Goal: Transaction & Acquisition: Register for event/course

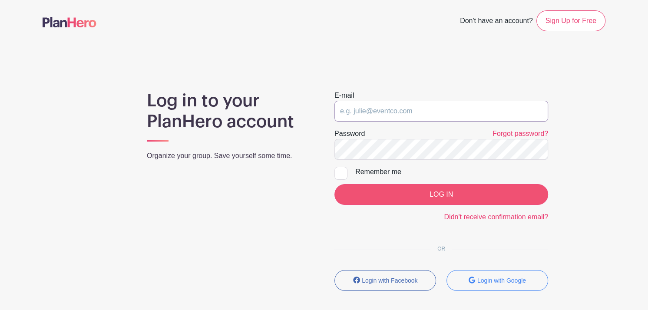
type input "bobbie@kitchenoneforone.com"
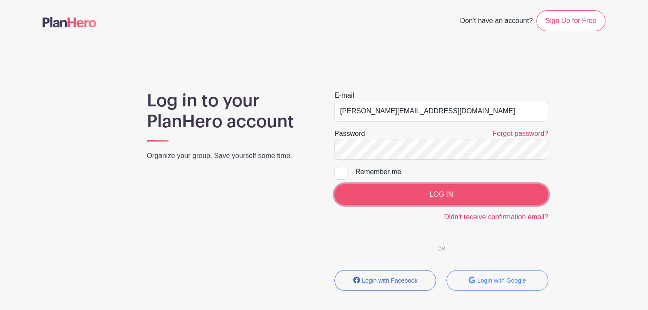
click at [412, 191] on input "LOG IN" at bounding box center [441, 194] width 214 height 21
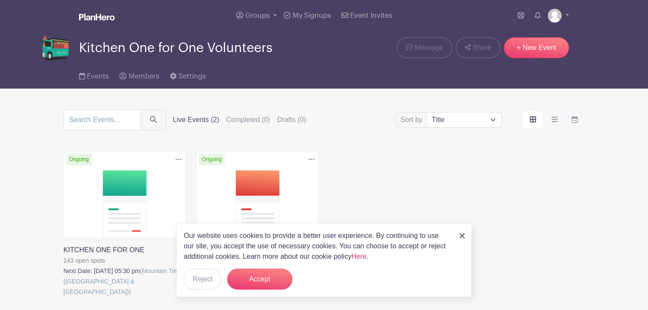
click at [63, 297] on link at bounding box center [63, 297] width 0 height 0
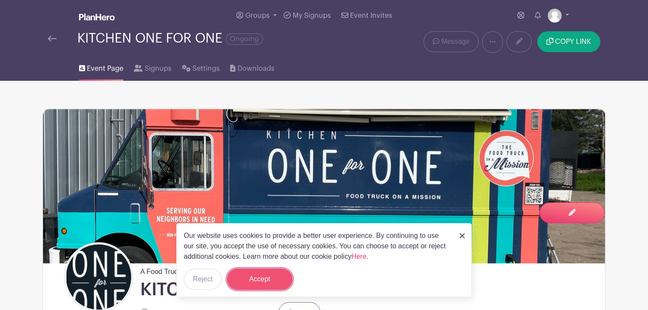
click at [265, 277] on button "Accept" at bounding box center [259, 279] width 65 height 21
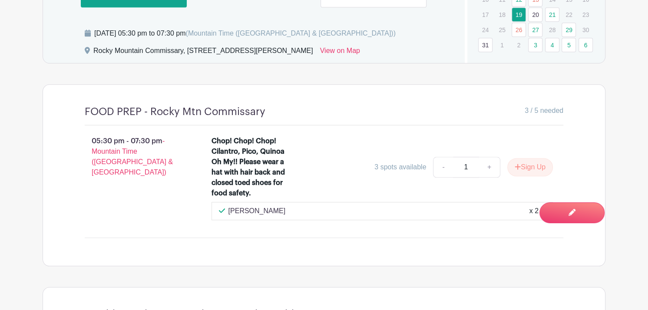
scroll to position [690, 0]
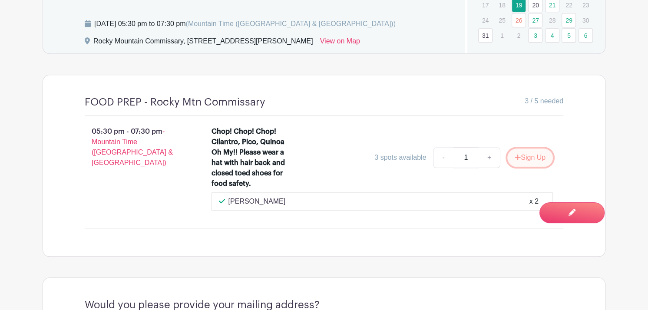
click at [532, 154] on button "Sign Up" at bounding box center [530, 158] width 46 height 18
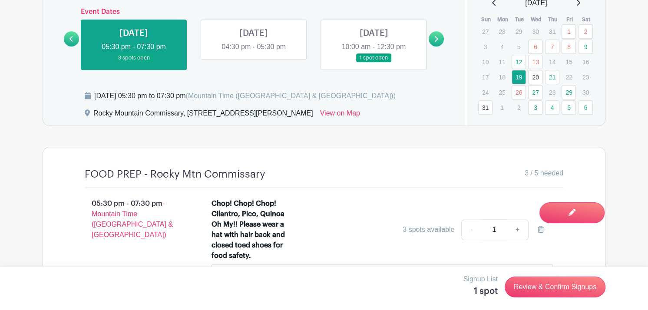
scroll to position [619, 0]
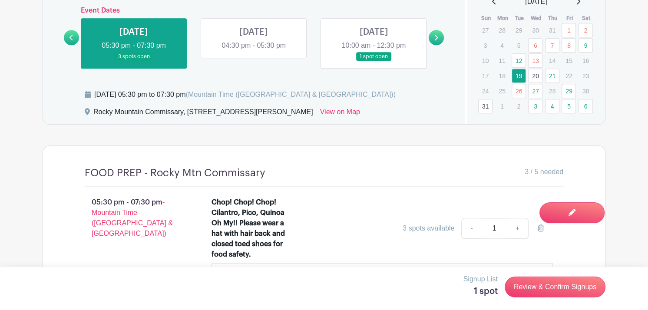
click at [134, 61] on link at bounding box center [134, 61] width 0 height 0
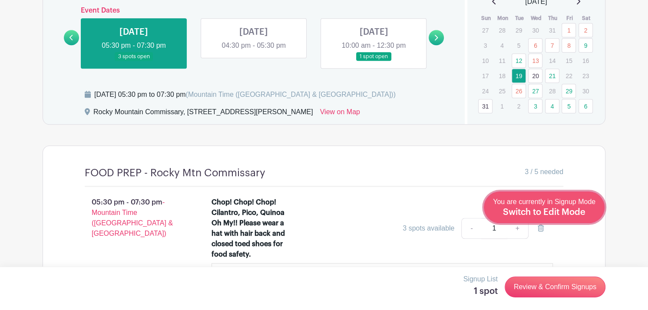
click at [570, 211] on span "Switch to Edit Mode" at bounding box center [544, 212] width 83 height 9
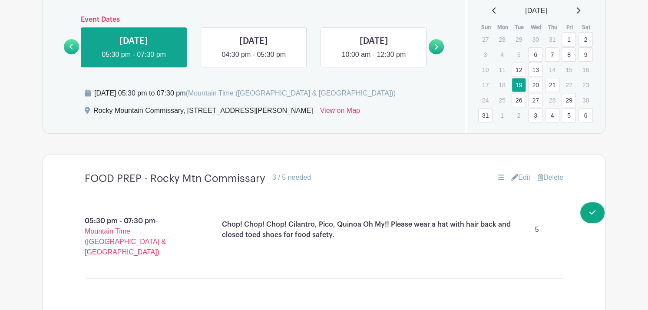
scroll to position [636, 0]
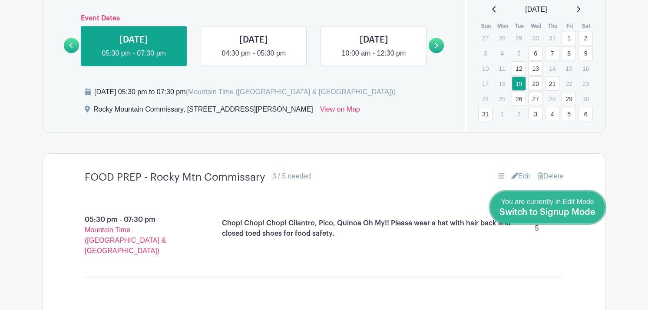
click at [591, 211] on span "Switch to Signup Mode" at bounding box center [547, 212] width 96 height 9
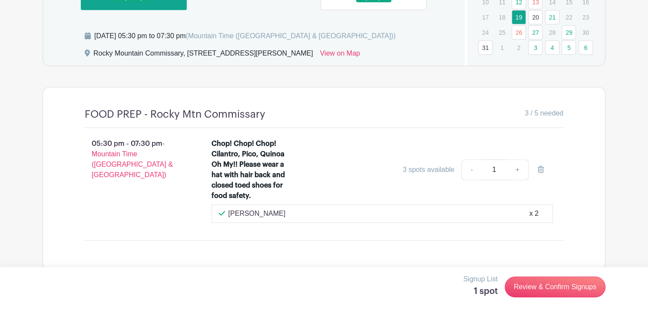
scroll to position [685, 0]
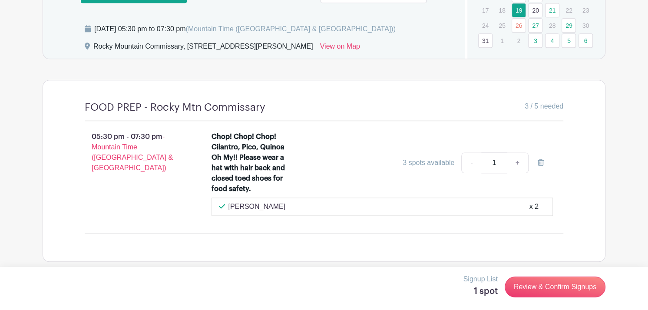
click at [535, 10] on link "20" at bounding box center [535, 10] width 14 height 14
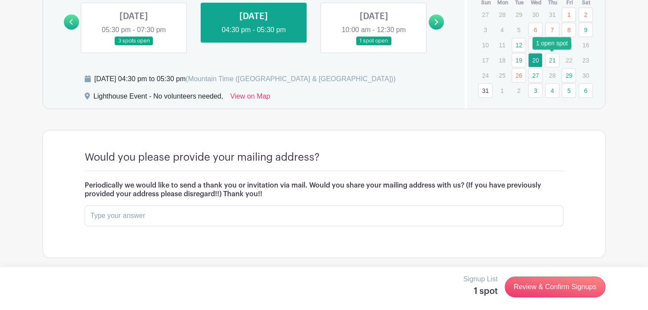
click at [551, 60] on link "21" at bounding box center [552, 60] width 14 height 14
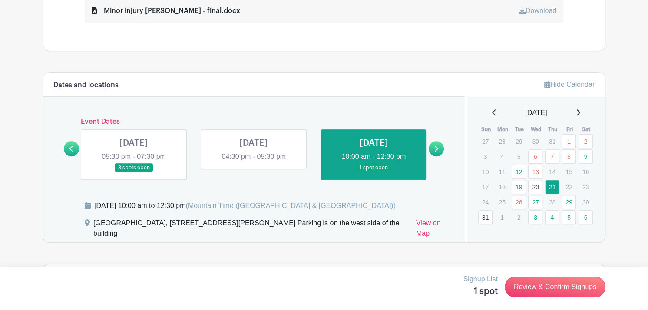
scroll to position [505, 0]
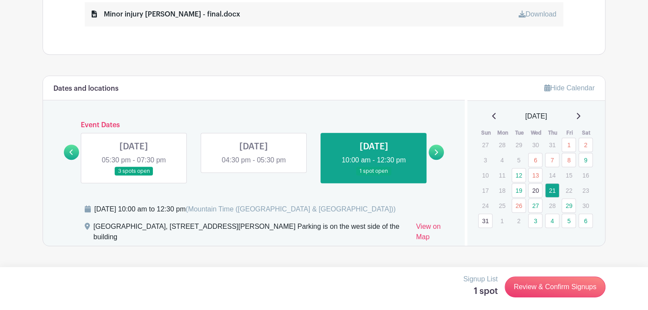
click at [535, 189] on link "20" at bounding box center [535, 190] width 14 height 14
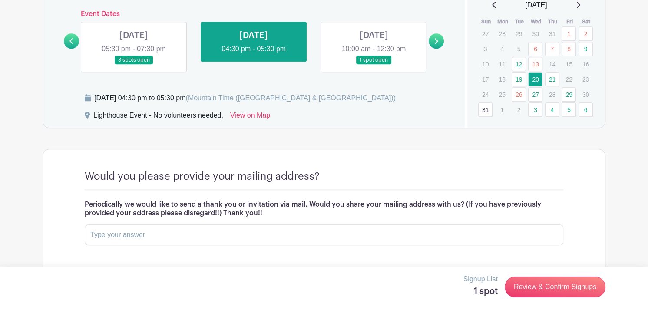
scroll to position [635, 0]
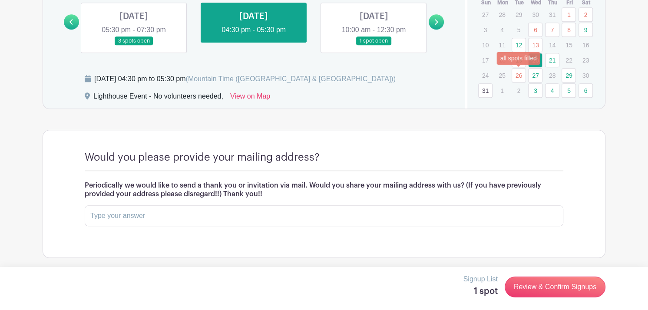
click at [515, 73] on link "26" at bounding box center [519, 75] width 14 height 14
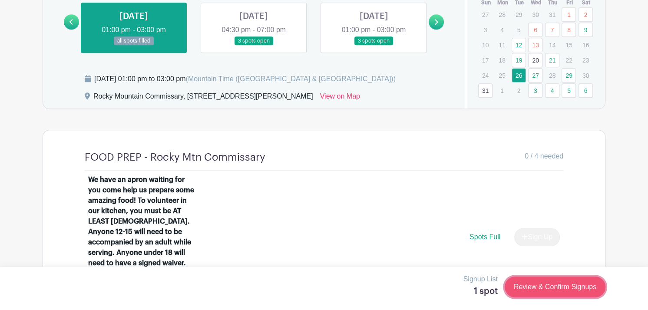
click at [554, 287] on link "Review & Confirm Signups" at bounding box center [555, 287] width 101 height 21
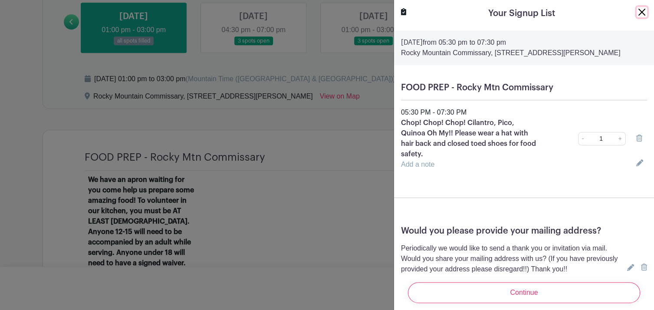
click at [637, 13] on button "Close" at bounding box center [642, 12] width 10 height 10
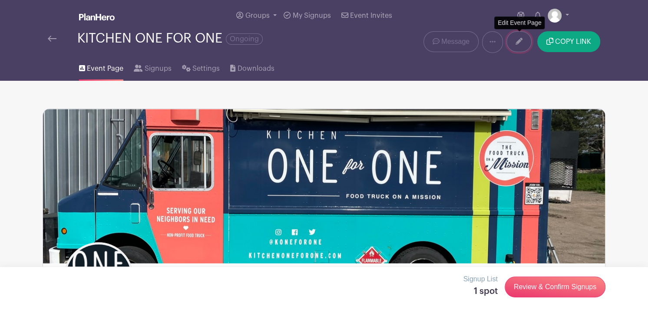
click at [516, 47] on link at bounding box center [518, 41] width 25 height 21
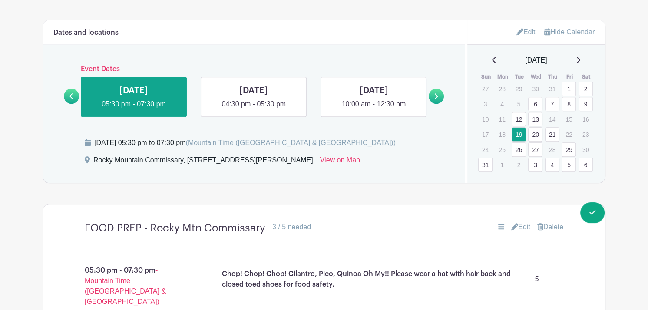
scroll to position [595, 0]
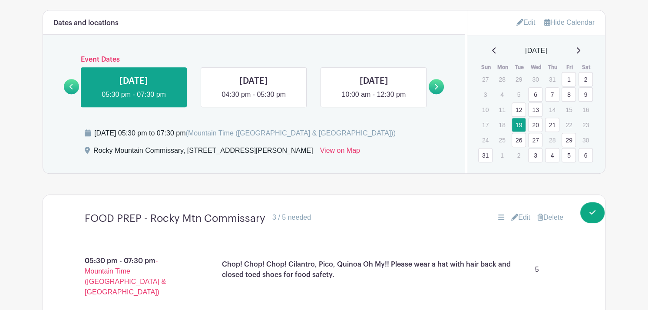
click at [516, 139] on link "26" at bounding box center [519, 140] width 14 height 14
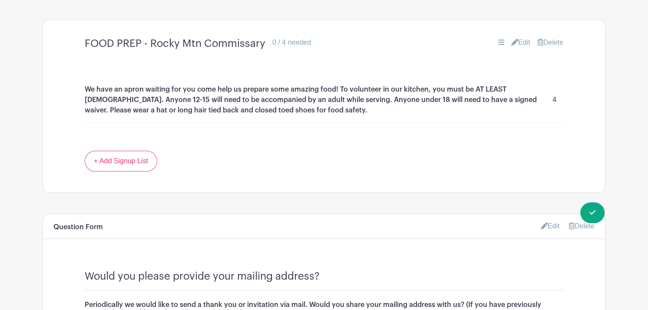
scroll to position [767, 0]
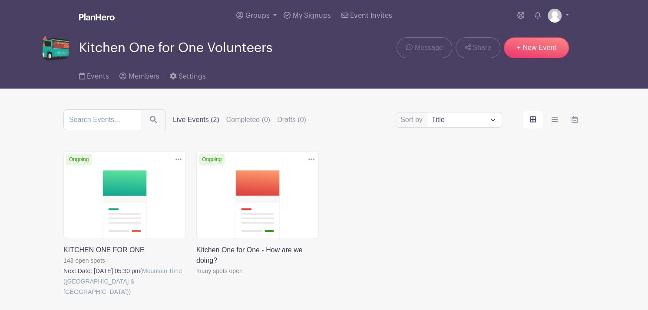
click at [63, 297] on link at bounding box center [63, 297] width 0 height 0
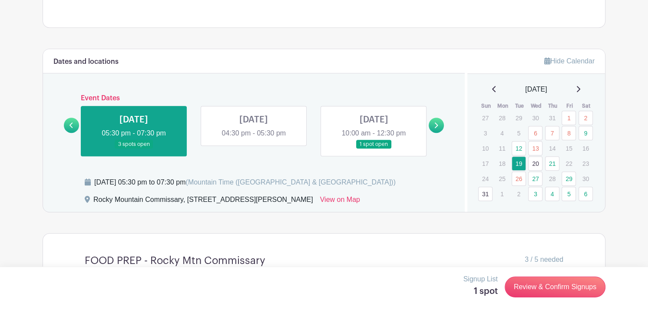
scroll to position [535, 0]
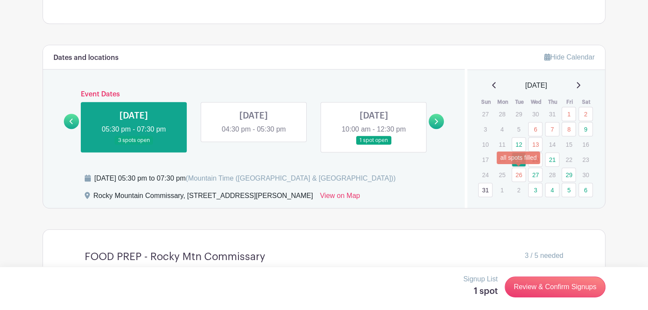
click at [521, 176] on link "26" at bounding box center [519, 175] width 14 height 14
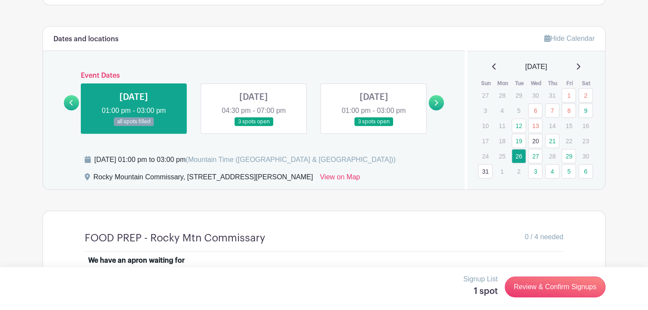
scroll to position [551, 0]
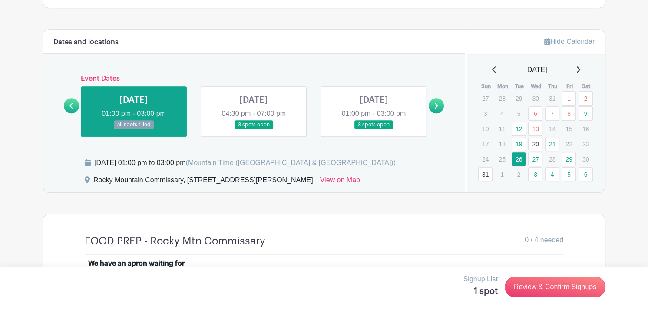
click at [254, 129] on link at bounding box center [254, 129] width 0 height 0
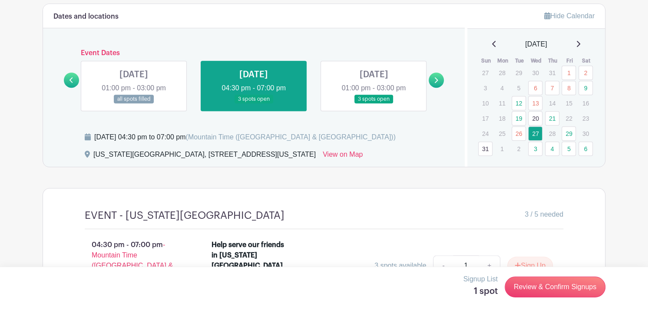
scroll to position [576, 0]
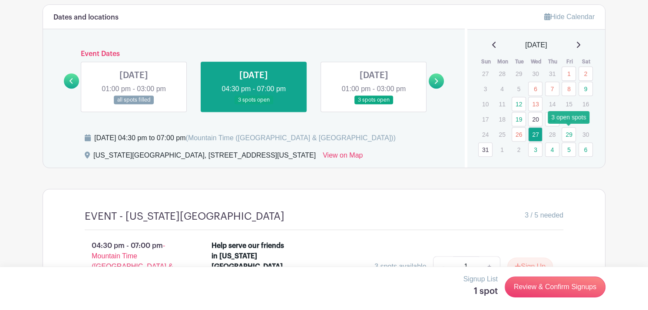
click at [568, 137] on link "29" at bounding box center [568, 134] width 14 height 14
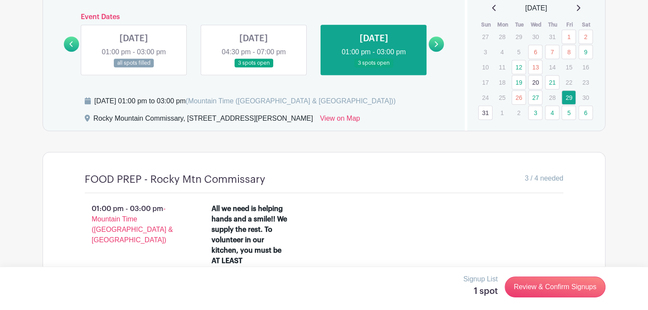
scroll to position [607, 0]
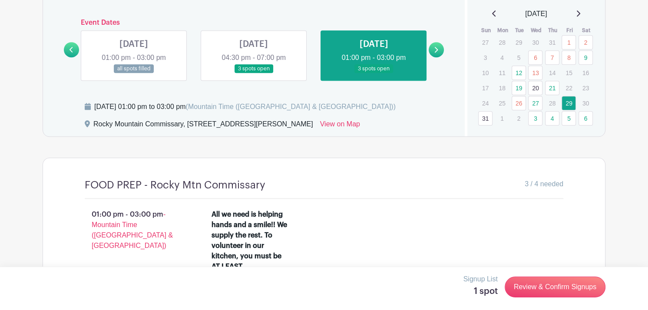
click at [484, 120] on link "31" at bounding box center [485, 118] width 14 height 14
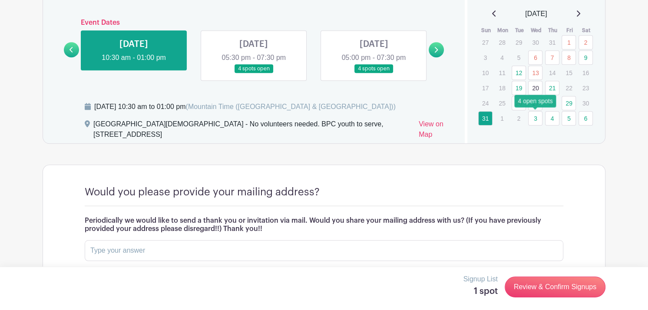
click at [535, 121] on link "3" at bounding box center [535, 118] width 14 height 14
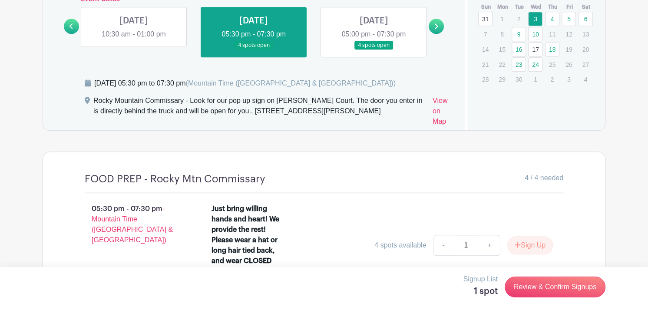
scroll to position [628, 0]
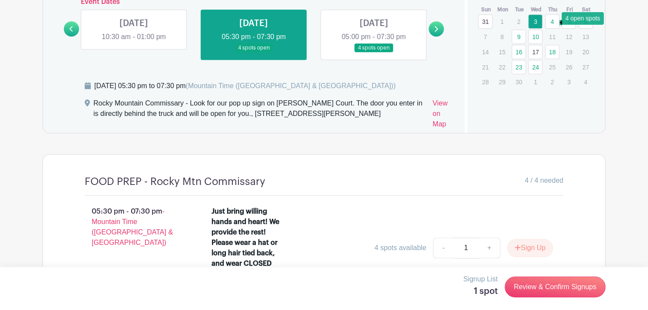
click at [551, 22] on link "4" at bounding box center [552, 21] width 14 height 14
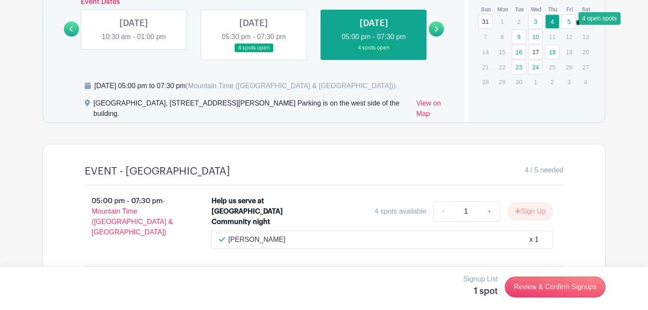
click at [567, 25] on link "5" at bounding box center [568, 21] width 14 height 14
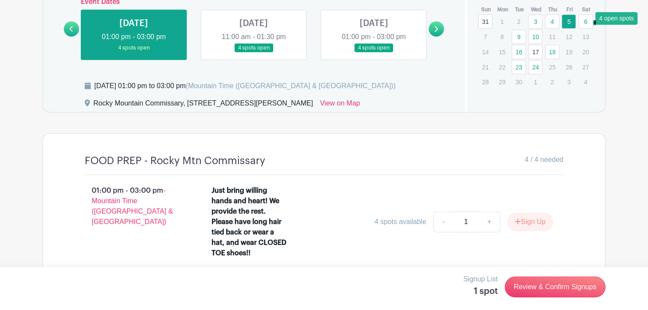
click at [584, 23] on link "6" at bounding box center [585, 21] width 14 height 14
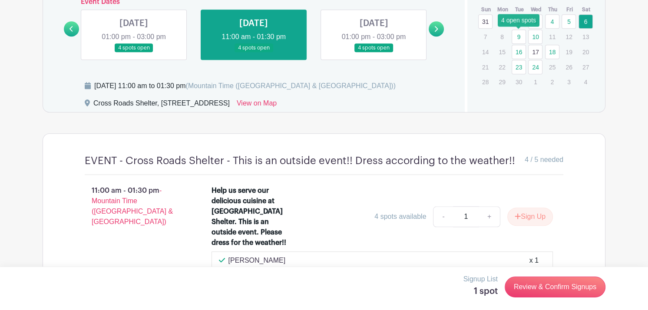
click at [519, 37] on link "9" at bounding box center [519, 37] width 14 height 14
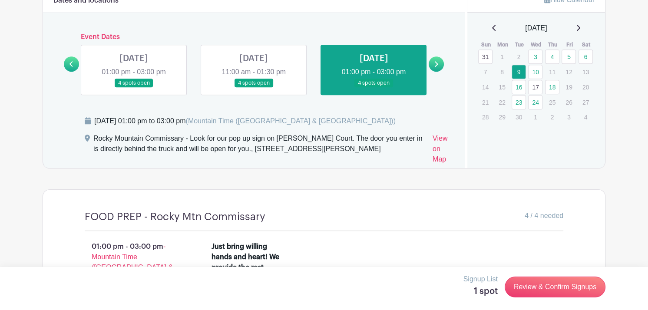
scroll to position [585, 0]
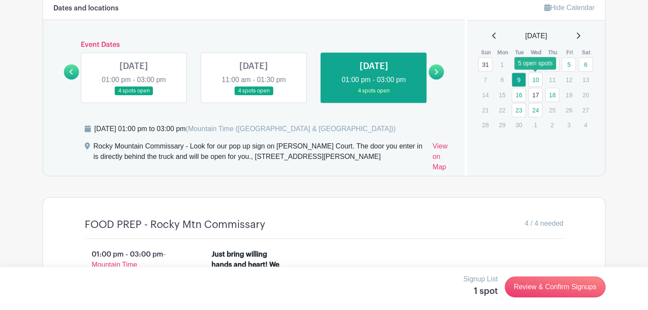
click at [535, 82] on link "10" at bounding box center [535, 80] width 14 height 14
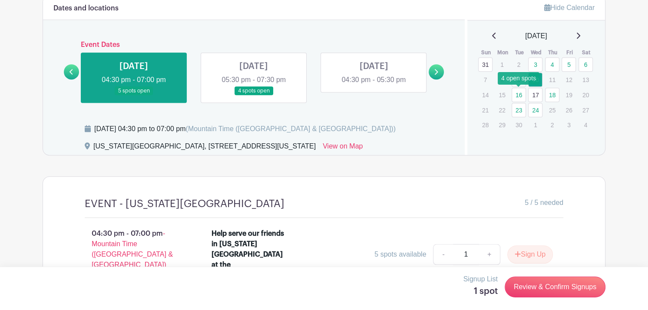
click at [516, 94] on link "16" at bounding box center [519, 95] width 14 height 14
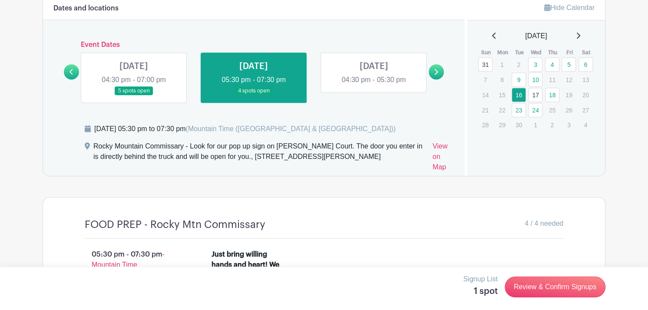
click at [537, 99] on link "17" at bounding box center [535, 95] width 14 height 14
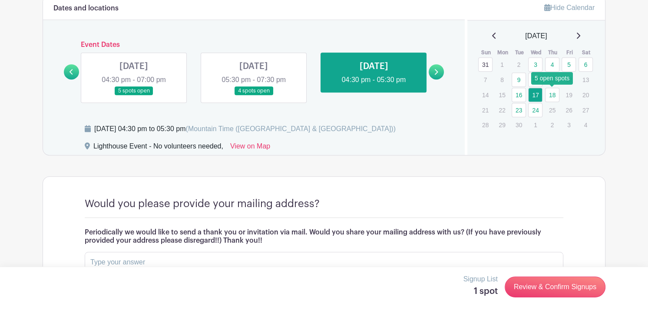
click at [552, 94] on link "18" at bounding box center [552, 95] width 14 height 14
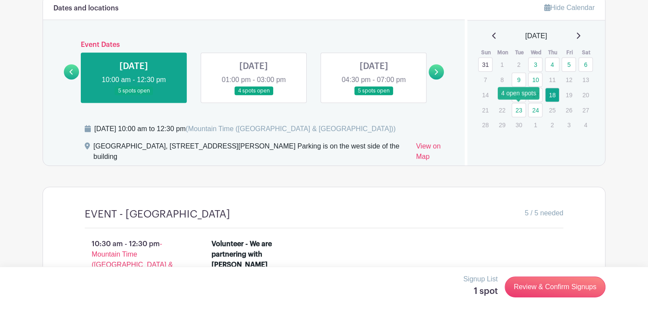
click at [519, 110] on link "23" at bounding box center [519, 110] width 14 height 14
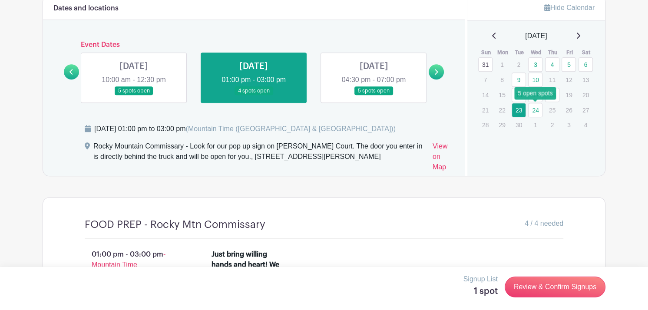
click at [534, 112] on link "24" at bounding box center [535, 110] width 14 height 14
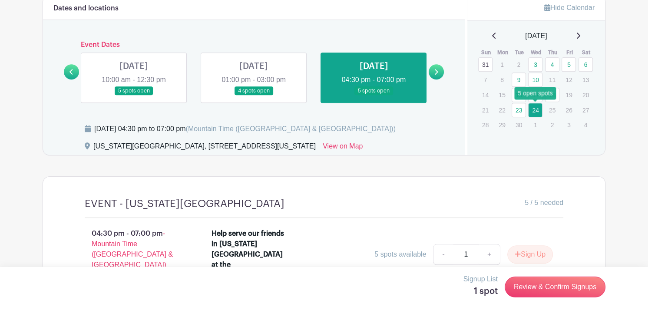
click at [534, 112] on link "24" at bounding box center [535, 110] width 14 height 14
click at [569, 58] on link "5" at bounding box center [568, 64] width 14 height 14
